Goal: Task Accomplishment & Management: Use online tool/utility

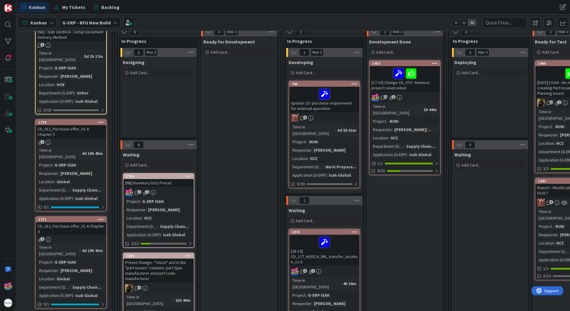
scroll to position [30, 0]
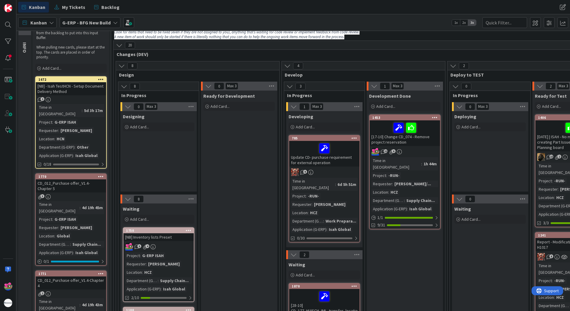
drag, startPoint x: 395, startPoint y: 119, endPoint x: 498, endPoint y: 250, distance: 166.0
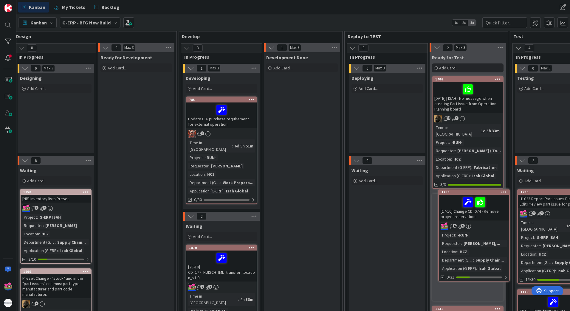
scroll to position [68, 106]
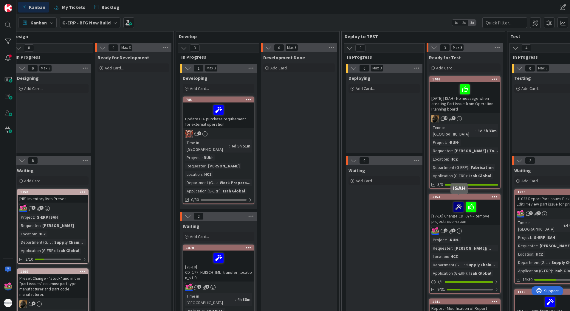
click at [459, 202] on icon at bounding box center [458, 207] width 10 height 10
click at [445, 208] on div "[17-10] Change CD_074 - Remove project reservation" at bounding box center [465, 213] width 70 height 26
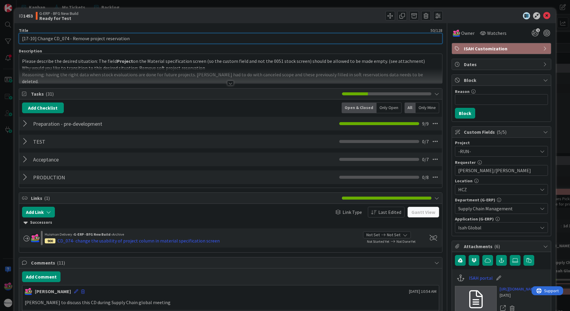
drag, startPoint x: 23, startPoint y: 38, endPoint x: 29, endPoint y: 40, distance: 6.4
click at [29, 40] on input "[17-10] Change CD_074 - Remove project reservation" at bounding box center [231, 38] width 424 height 11
click at [176, 42] on input "[03-10] Change CD_074 - Remove project reservation" at bounding box center [231, 38] width 424 height 11
type input "[03-10] Change CD_074 - Remove project reservation"
drag, startPoint x: 537, startPoint y: 13, endPoint x: 546, endPoint y: 16, distance: 8.3
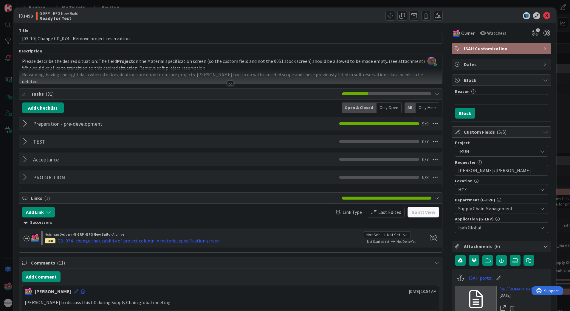
click at [539, 13] on div at bounding box center [499, 15] width 106 height 7
drag, startPoint x: 542, startPoint y: 15, endPoint x: 570, endPoint y: 100, distance: 89.1
click at [543, 15] on icon at bounding box center [546, 15] width 7 height 7
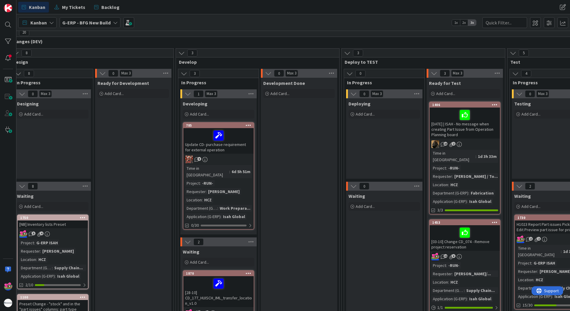
scroll to position [0, 106]
